Goal: Transaction & Acquisition: Download file/media

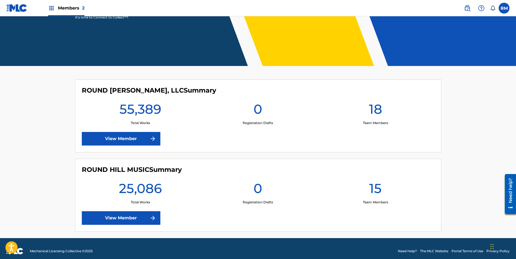
scroll to position [98, 0]
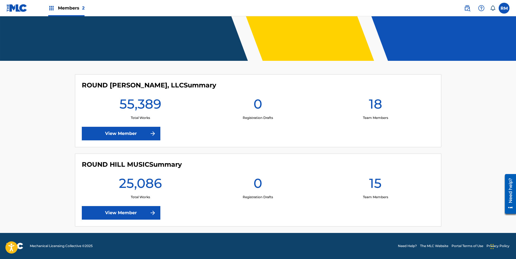
click at [123, 213] on link "View Member" at bounding box center [121, 213] width 79 height 14
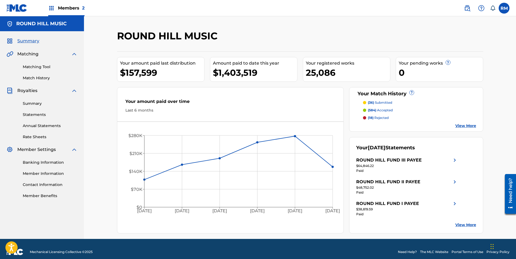
click at [29, 105] on link "Summary" at bounding box center [50, 104] width 55 height 6
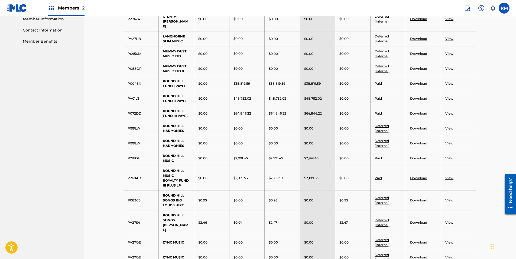
scroll to position [163, 0]
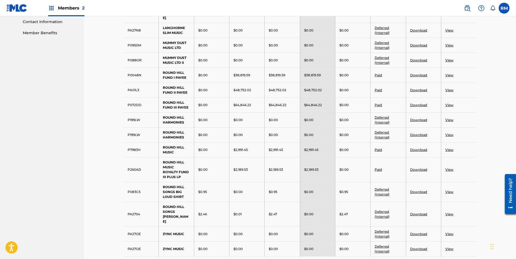
click at [448, 147] on link "View" at bounding box center [450, 149] width 8 height 4
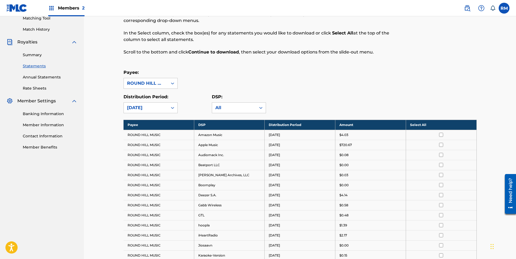
scroll to position [54, 0]
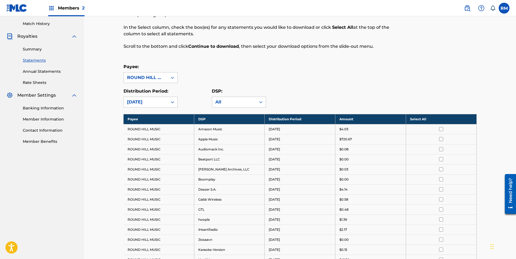
click at [409, 121] on th "Select All" at bounding box center [441, 119] width 71 height 10
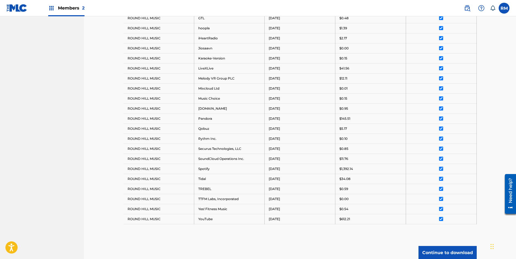
scroll to position [294, 0]
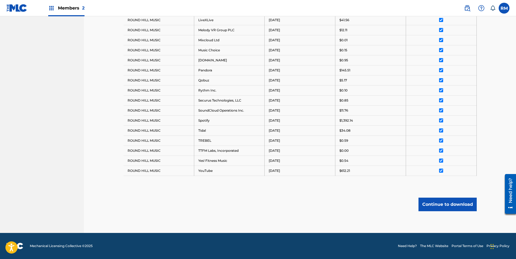
click at [443, 202] on button "Continue to download" at bounding box center [448, 204] width 58 height 14
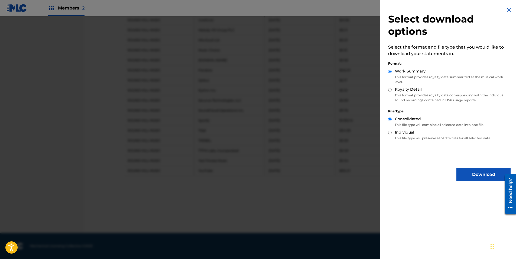
click at [405, 92] on label "Royalty Detail" at bounding box center [408, 89] width 27 height 6
click at [392, 91] on input "Royalty Detail" at bounding box center [390, 90] width 4 height 4
radio input "true"
click at [462, 172] on button "Download" at bounding box center [484, 175] width 54 height 14
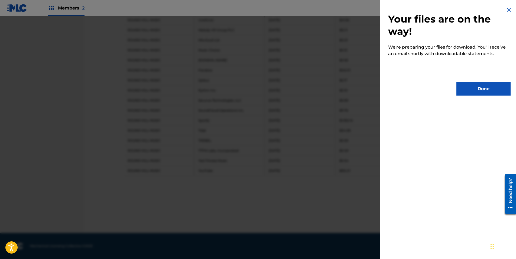
click at [476, 70] on div "Your files are on the way! We're preparing your files for download. You'll rece…" at bounding box center [449, 51] width 139 height 102
click at [475, 95] on button "Done" at bounding box center [484, 89] width 54 height 14
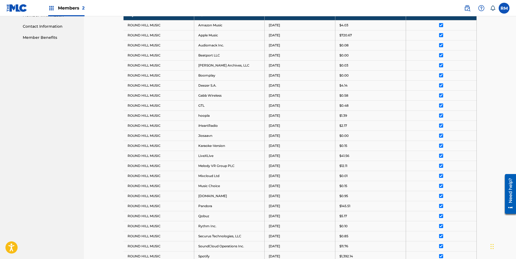
click at [105, 48] on div "Royalty Statements Select your desired payee from the Payee drop-down menu. The…" at bounding box center [300, 113] width 432 height 510
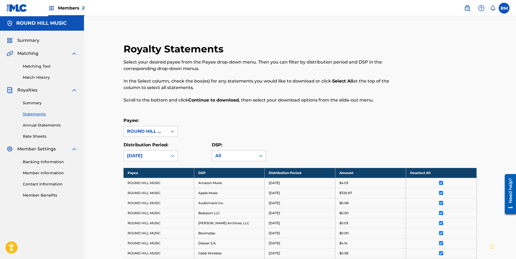
scroll to position [0, 0]
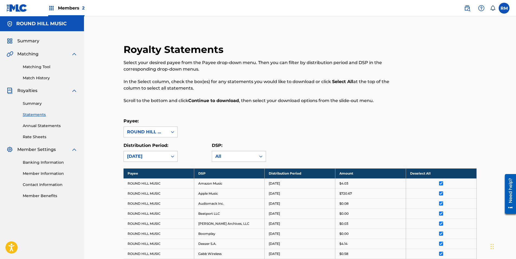
click at [30, 114] on link "Statements" at bounding box center [50, 115] width 55 height 6
click at [29, 113] on link "Statements" at bounding box center [50, 115] width 55 height 6
click at [35, 101] on link "Summary" at bounding box center [50, 104] width 55 height 6
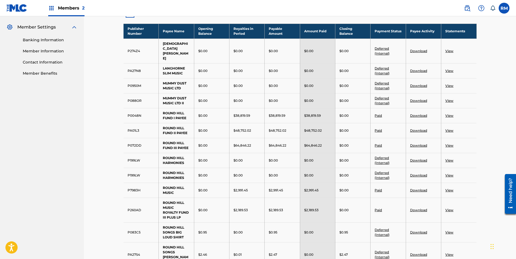
scroll to position [136, 0]
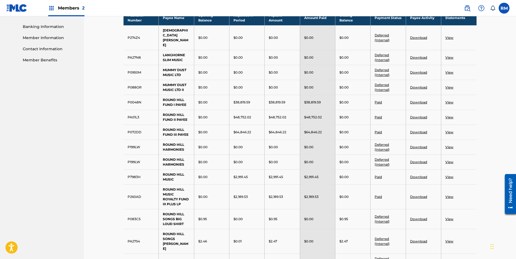
click at [448, 194] on link "View" at bounding box center [450, 196] width 8 height 4
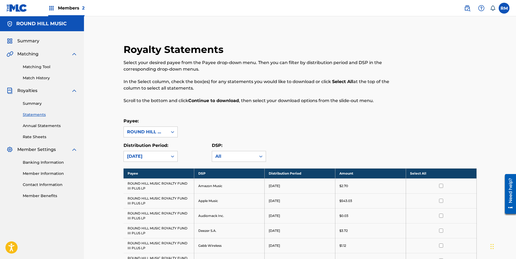
click at [411, 172] on th "Select All" at bounding box center [441, 173] width 71 height 10
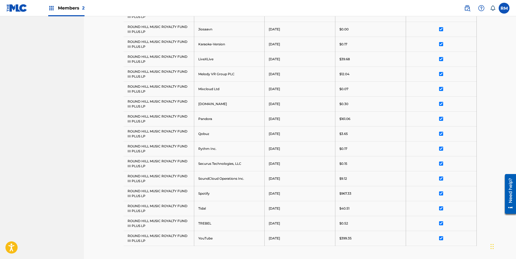
scroll to position [361, 0]
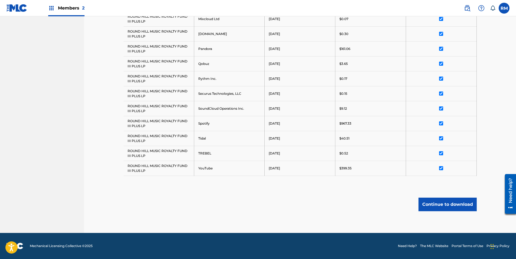
click at [427, 208] on button "Continue to download" at bounding box center [448, 204] width 58 height 14
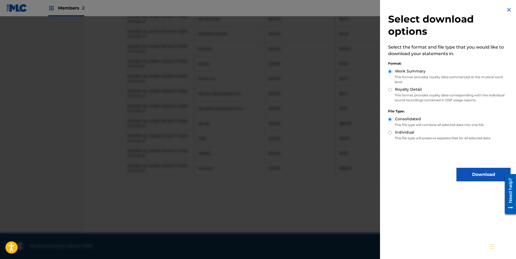
click at [401, 94] on p "This format provides royalty data corresponding with the individual sound recor…" at bounding box center [449, 98] width 123 height 10
click at [401, 89] on label "Royalty Detail" at bounding box center [408, 89] width 27 height 6
click at [392, 89] on input "Royalty Detail" at bounding box center [390, 90] width 4 height 4
radio input "true"
click at [473, 173] on button "Download" at bounding box center [484, 175] width 54 height 14
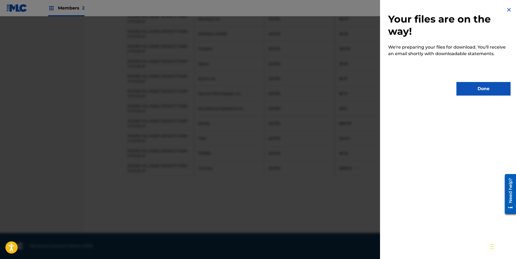
click at [471, 91] on button "Done" at bounding box center [484, 89] width 54 height 14
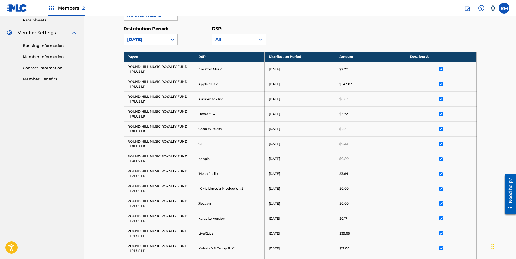
scroll to position [8, 0]
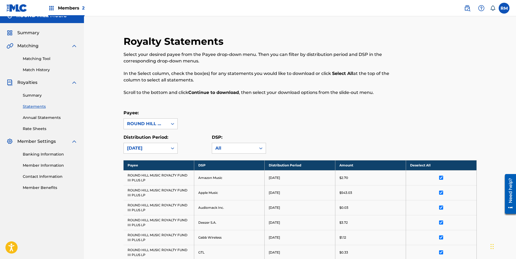
click at [28, 96] on link "Summary" at bounding box center [50, 95] width 55 height 6
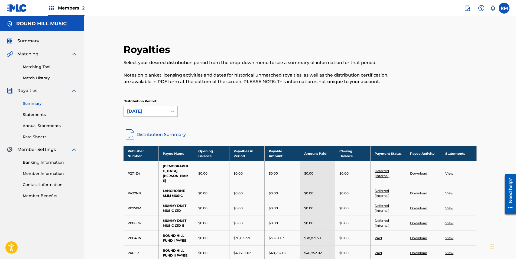
click at [156, 111] on div "[DATE]" at bounding box center [145, 111] width 37 height 7
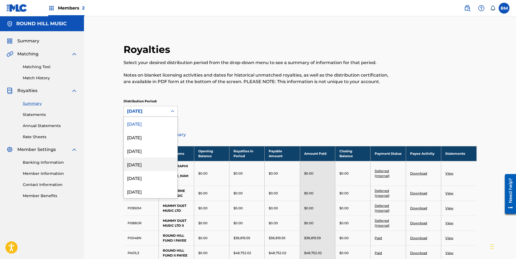
click at [148, 161] on div "[DATE]" at bounding box center [151, 164] width 54 height 14
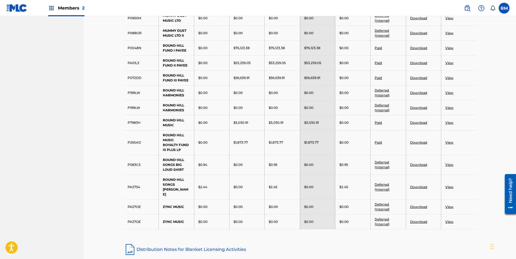
scroll to position [54, 0]
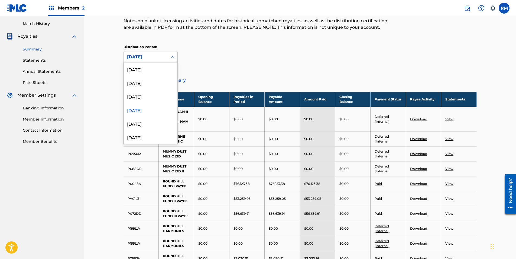
click at [164, 59] on div "[DATE]" at bounding box center [145, 57] width 37 height 7
click at [151, 93] on div "[DATE]" at bounding box center [151, 96] width 54 height 14
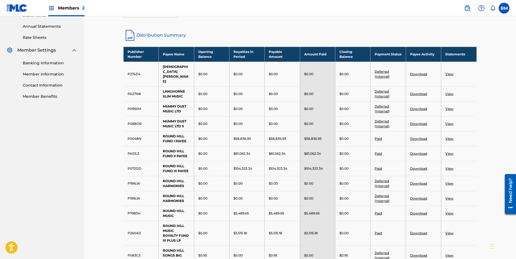
scroll to position [53, 0]
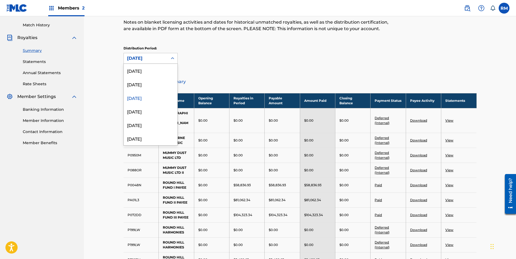
click at [160, 60] on div "[DATE]" at bounding box center [145, 58] width 37 height 7
click at [146, 74] on div "[DATE]" at bounding box center [151, 71] width 54 height 14
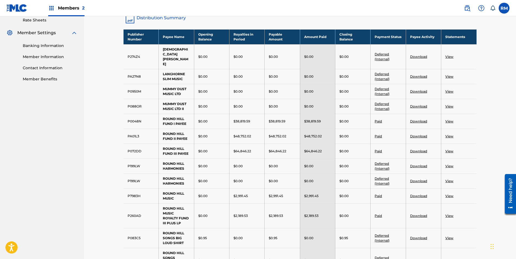
scroll to position [108, 0]
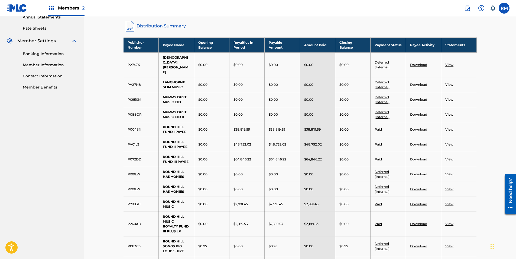
click at [505, 3] on label at bounding box center [504, 8] width 11 height 11
click at [504, 8] on input "RM Round Hill Music [EMAIL_ADDRESS][DOMAIN_NAME] Notification Preferences Profi…" at bounding box center [504, 8] width 0 height 0
click at [446, 11] on nav "Members 2 RM RM Round Hill Music [EMAIL_ADDRESS][DOMAIN_NAME] Notification Pref…" at bounding box center [258, 8] width 516 height 16
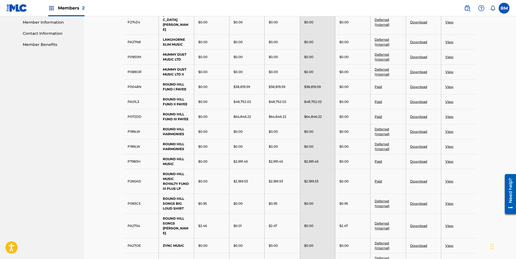
scroll to position [163, 0]
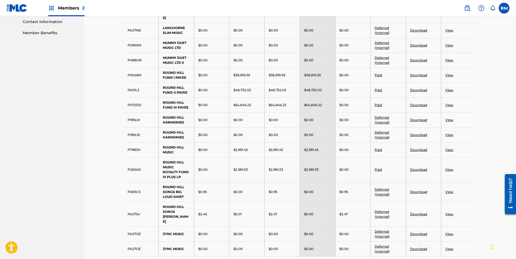
click at [446, 167] on link "View" at bounding box center [450, 169] width 8 height 4
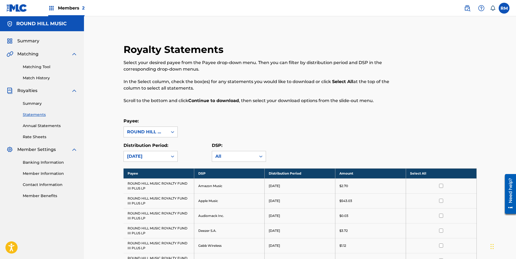
click at [422, 171] on th "Select All" at bounding box center [441, 173] width 71 height 10
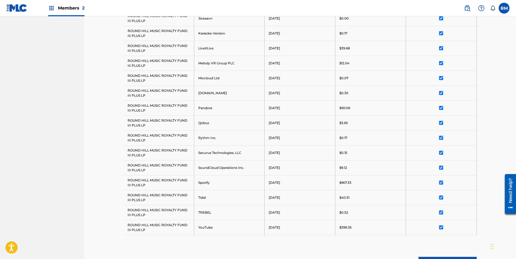
scroll to position [361, 0]
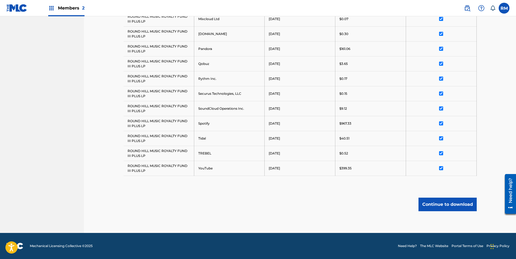
click at [432, 201] on button "Continue to download" at bounding box center [448, 204] width 58 height 14
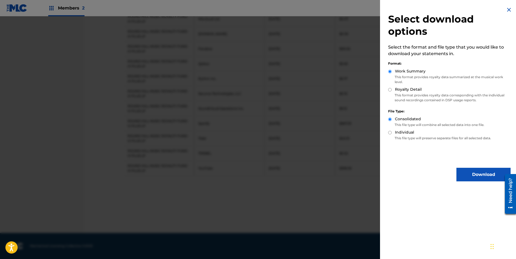
click at [403, 93] on p "This format provides royalty data corresponding with the individual sound recor…" at bounding box center [449, 98] width 123 height 10
click at [404, 87] on label "Royalty Detail" at bounding box center [408, 89] width 27 height 6
click at [392, 88] on input "Royalty Detail" at bounding box center [390, 90] width 4 height 4
radio input "true"
click at [476, 175] on button "Download" at bounding box center [484, 175] width 54 height 14
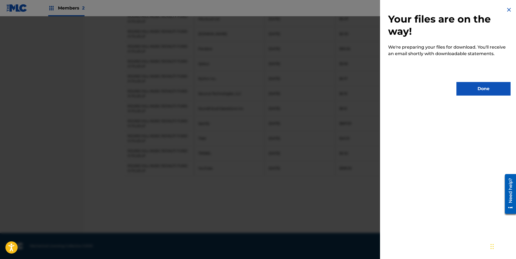
drag, startPoint x: 494, startPoint y: 90, endPoint x: 491, endPoint y: 96, distance: 6.6
click at [491, 96] on div "Your files are on the way! We're preparing your files for download. You'll rece…" at bounding box center [449, 51] width 139 height 102
click at [477, 89] on button "Done" at bounding box center [484, 89] width 54 height 14
